Goal: Task Accomplishment & Management: Use online tool/utility

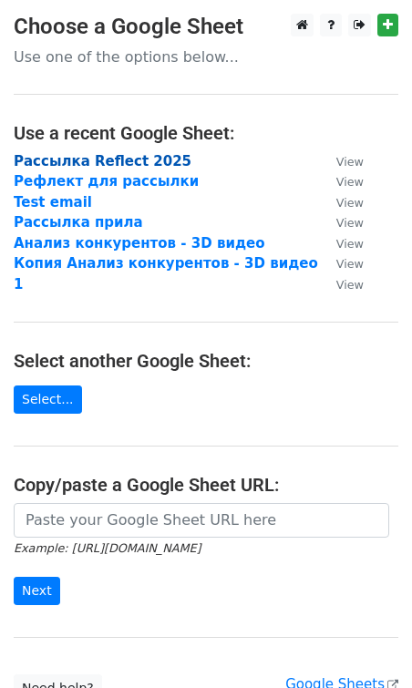
click at [45, 162] on strong "Рассылка Reflect 2025" at bounding box center [103, 161] width 178 height 16
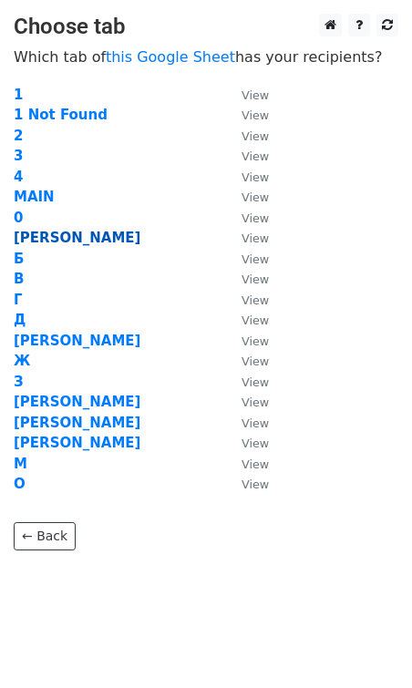
click at [17, 240] on strong "[PERSON_NAME]" at bounding box center [77, 238] width 127 height 16
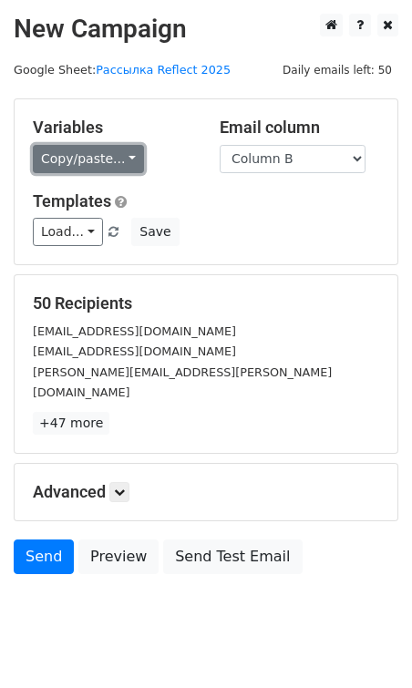
click at [69, 151] on link "Copy/paste..." at bounding box center [88, 159] width 111 height 28
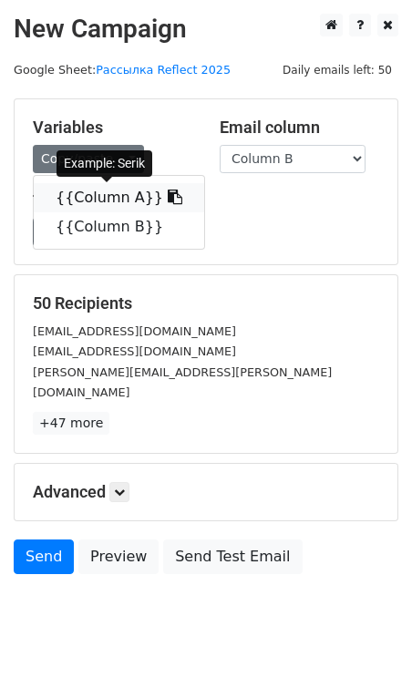
click at [168, 194] on icon at bounding box center [175, 197] width 15 height 15
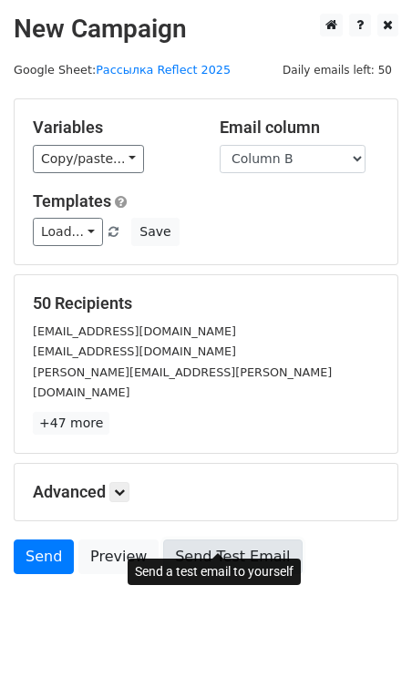
click at [201, 540] on link "Send Test Email" at bounding box center [232, 557] width 139 height 35
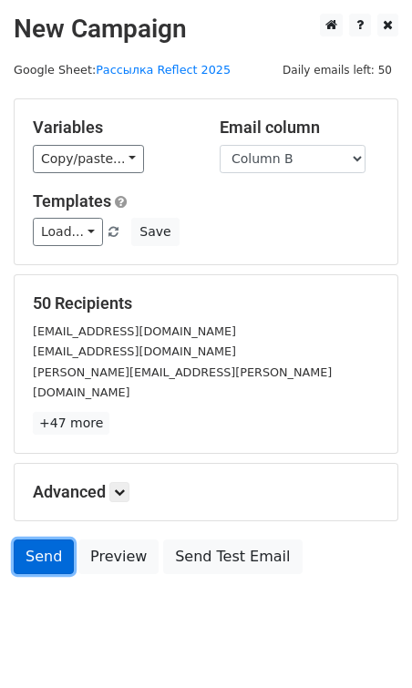
click at [45, 540] on link "Send" at bounding box center [44, 557] width 60 height 35
